Goal: Check status: Check status

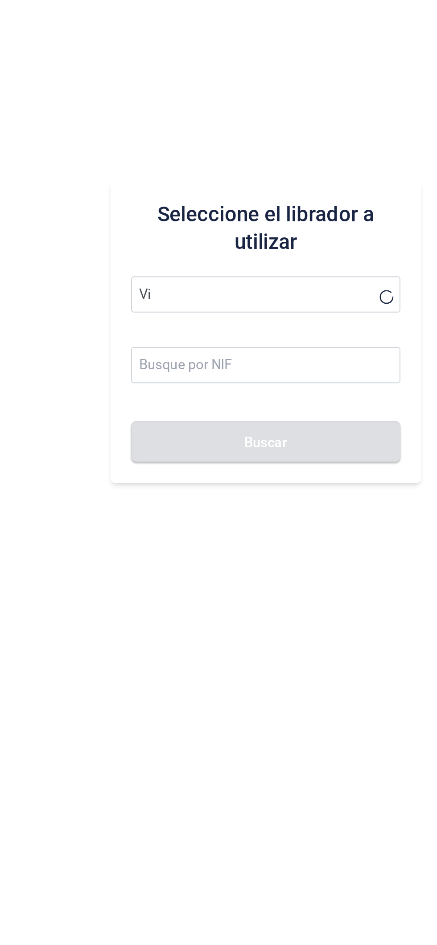
type input "V"
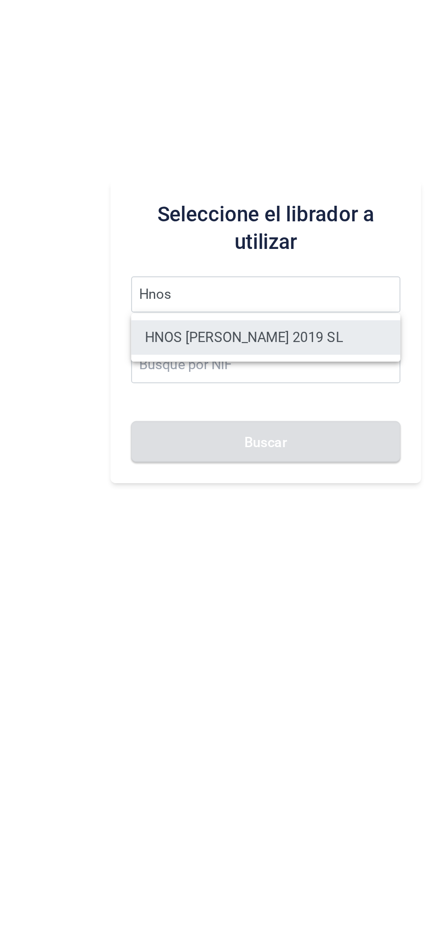
click at [282, 494] on li "HNOS [PERSON_NAME] 2019 SL" at bounding box center [276, 494] width 139 height 18
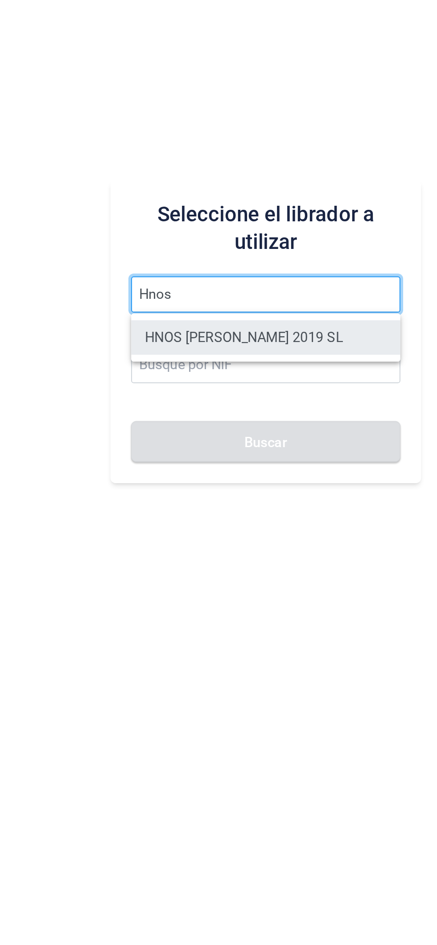
type input "HNOS [PERSON_NAME] 2019 SL"
type input "B45843273"
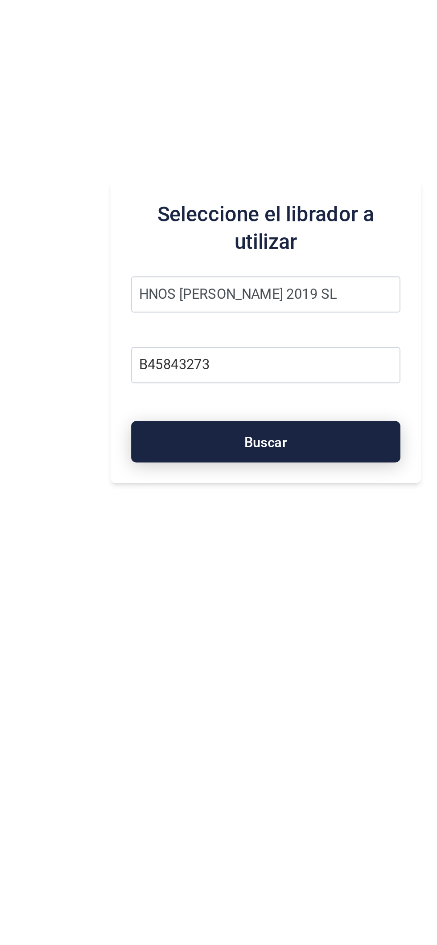
click at [288, 556] on button "Buscar" at bounding box center [276, 547] width 139 height 21
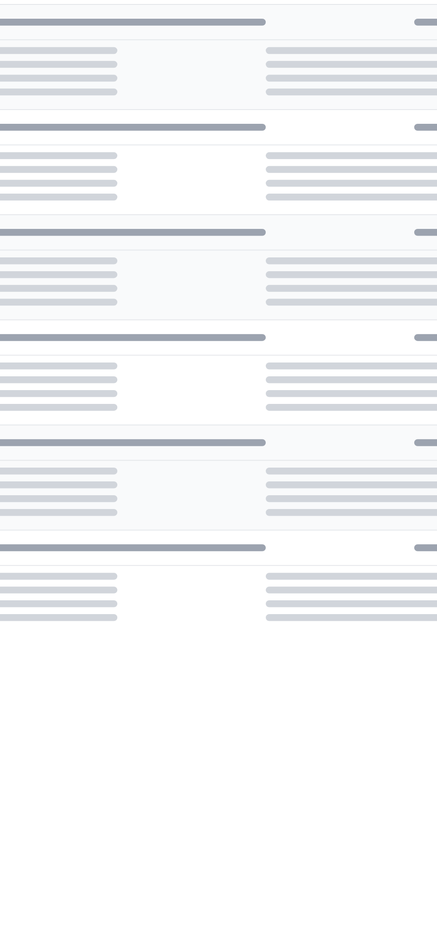
checkbox input "true"
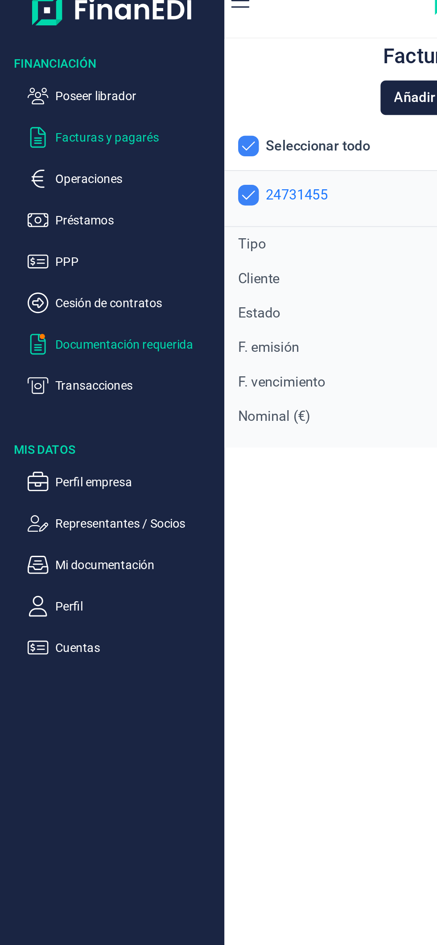
click at [78, 190] on p "Documentación requerida" at bounding box center [71, 194] width 84 height 11
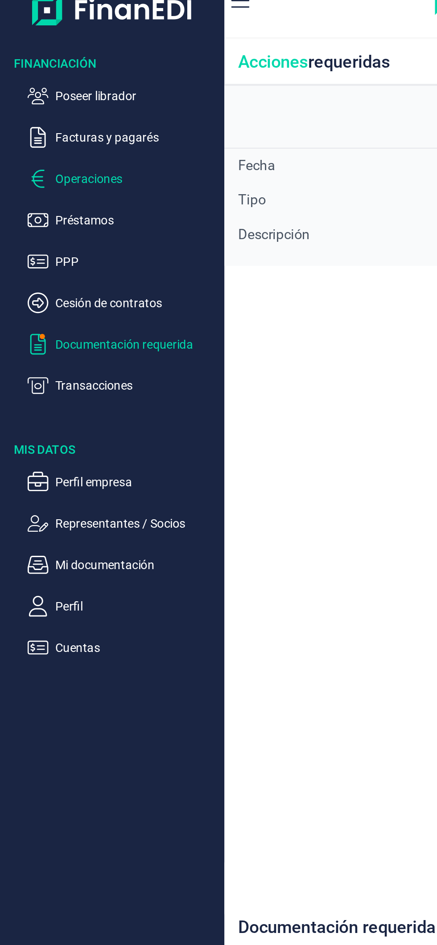
click at [61, 109] on p "Operaciones" at bounding box center [71, 108] width 84 height 11
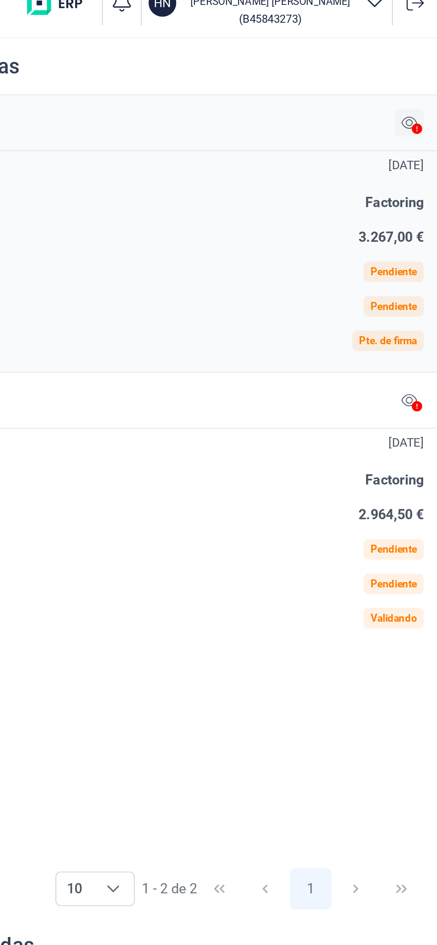
click at [418, 77] on icon at bounding box center [422, 79] width 8 height 7
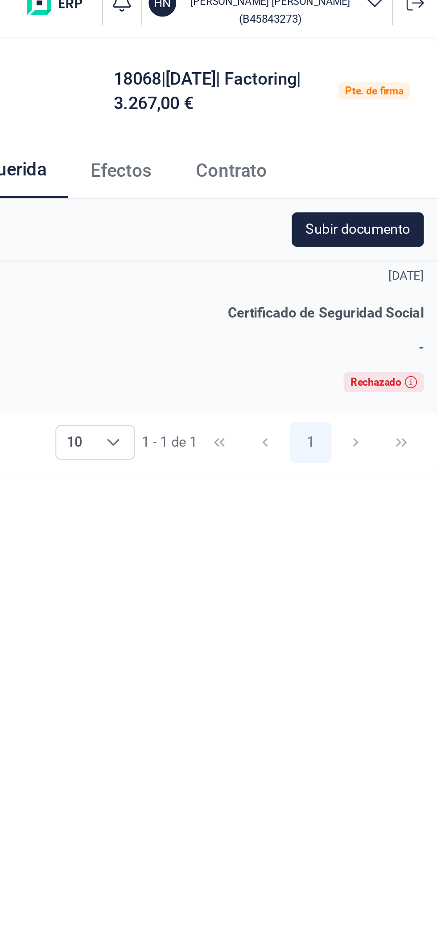
click at [284, 107] on span "Efectos" at bounding box center [273, 104] width 32 height 9
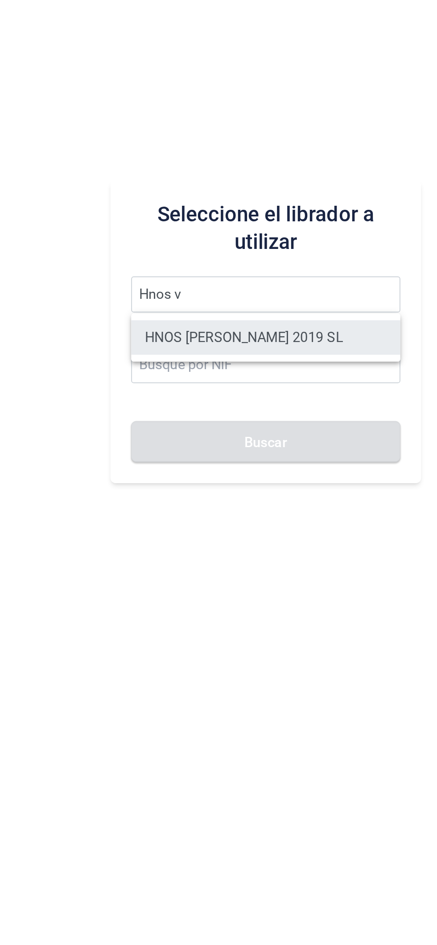
click at [298, 493] on li "HNOS [PERSON_NAME] 2019 SL" at bounding box center [276, 494] width 139 height 18
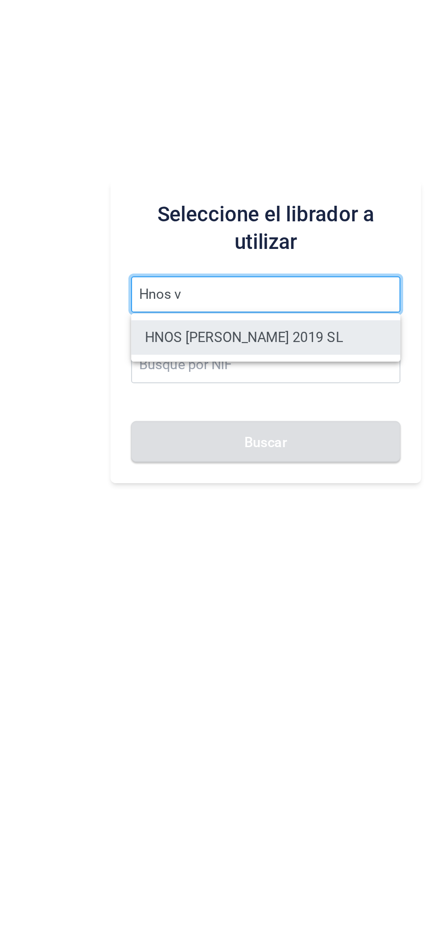
type input "HNOS [PERSON_NAME] 2019 SL"
type input "B45843273"
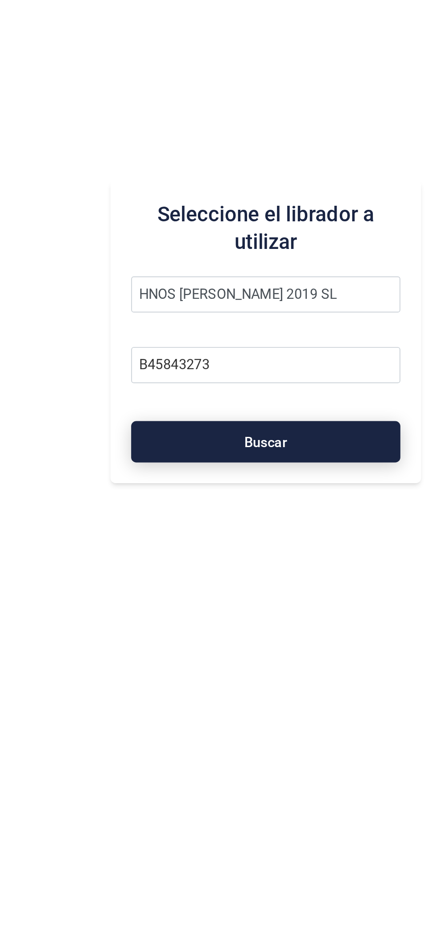
click at [289, 549] on button "Buscar" at bounding box center [276, 547] width 139 height 21
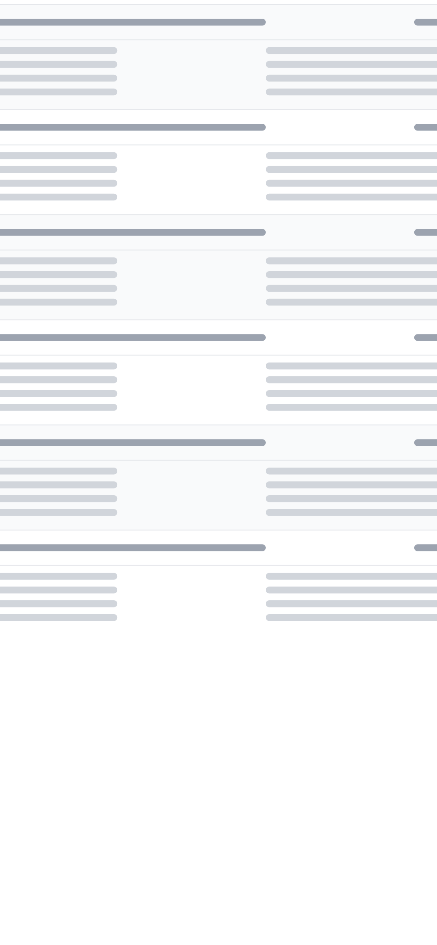
checkbox input "true"
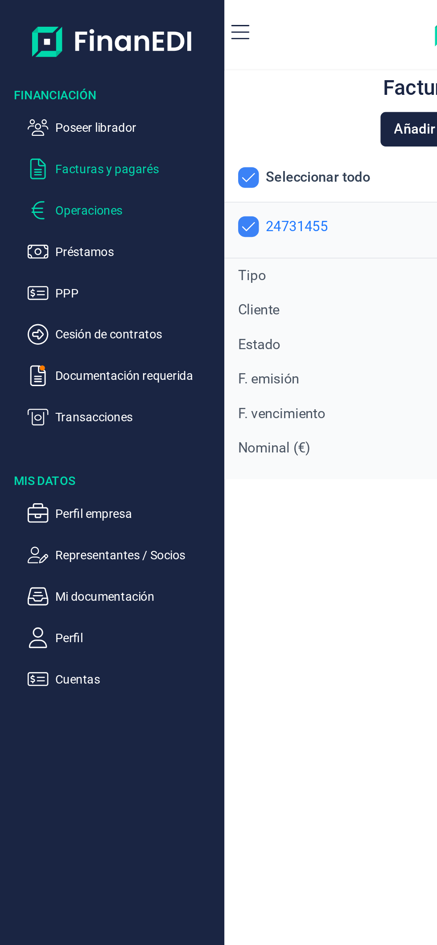
click at [70, 111] on p "Operaciones" at bounding box center [71, 108] width 84 height 11
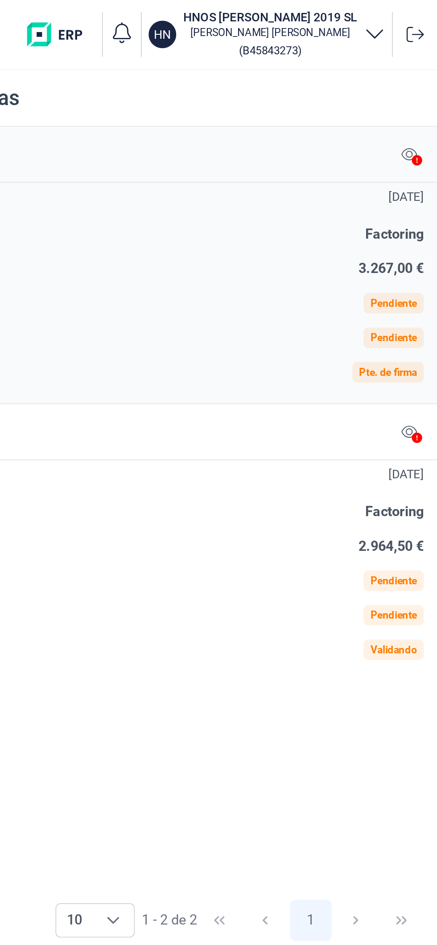
click at [423, 82] on icon at bounding box center [425, 82] width 5 height 5
click at [420, 82] on icon at bounding box center [422, 80] width 8 height 6
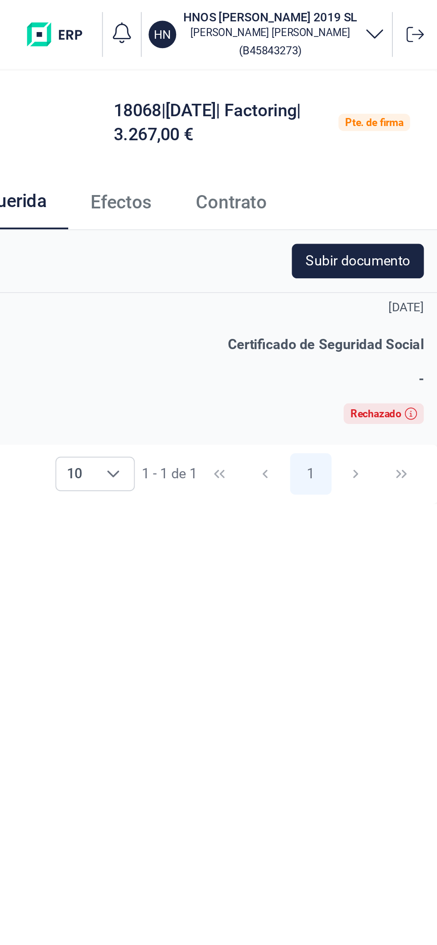
click at [280, 109] on span "Efectos" at bounding box center [273, 104] width 32 height 9
